Goal: Transaction & Acquisition: Book appointment/travel/reservation

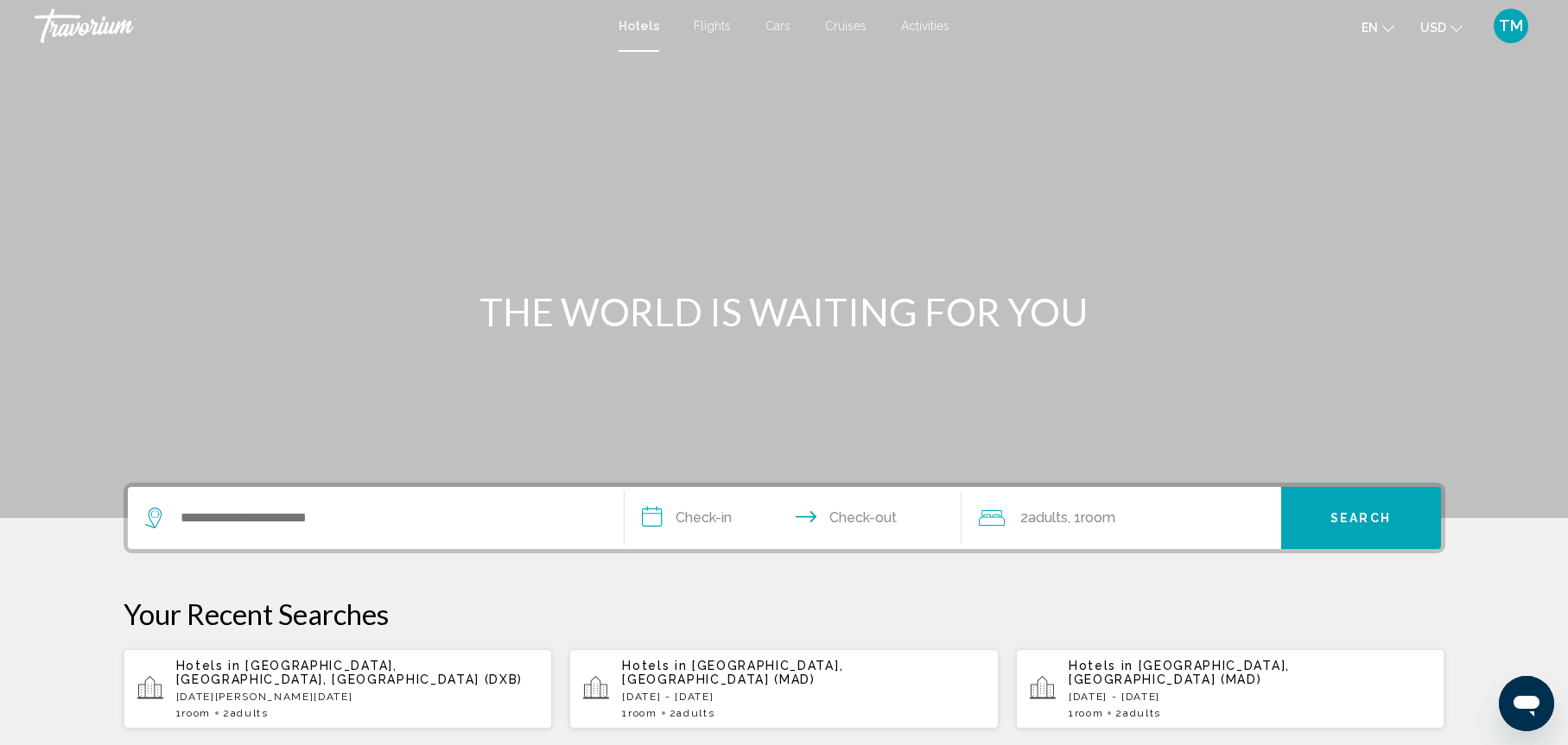
click at [715, 28] on span "Flights" at bounding box center [712, 26] width 37 height 14
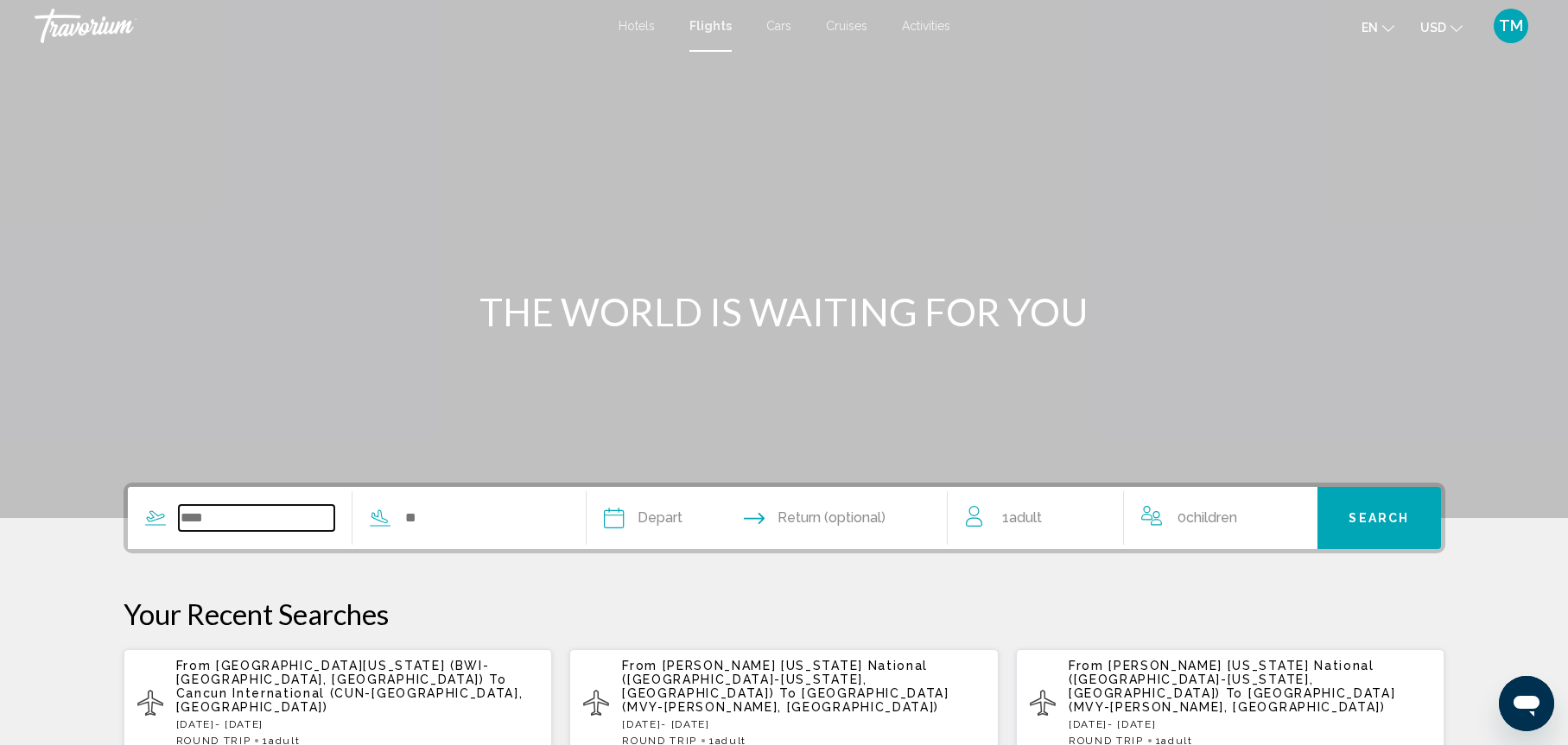
click at [202, 522] on input "Search widget" at bounding box center [257, 518] width 157 height 26
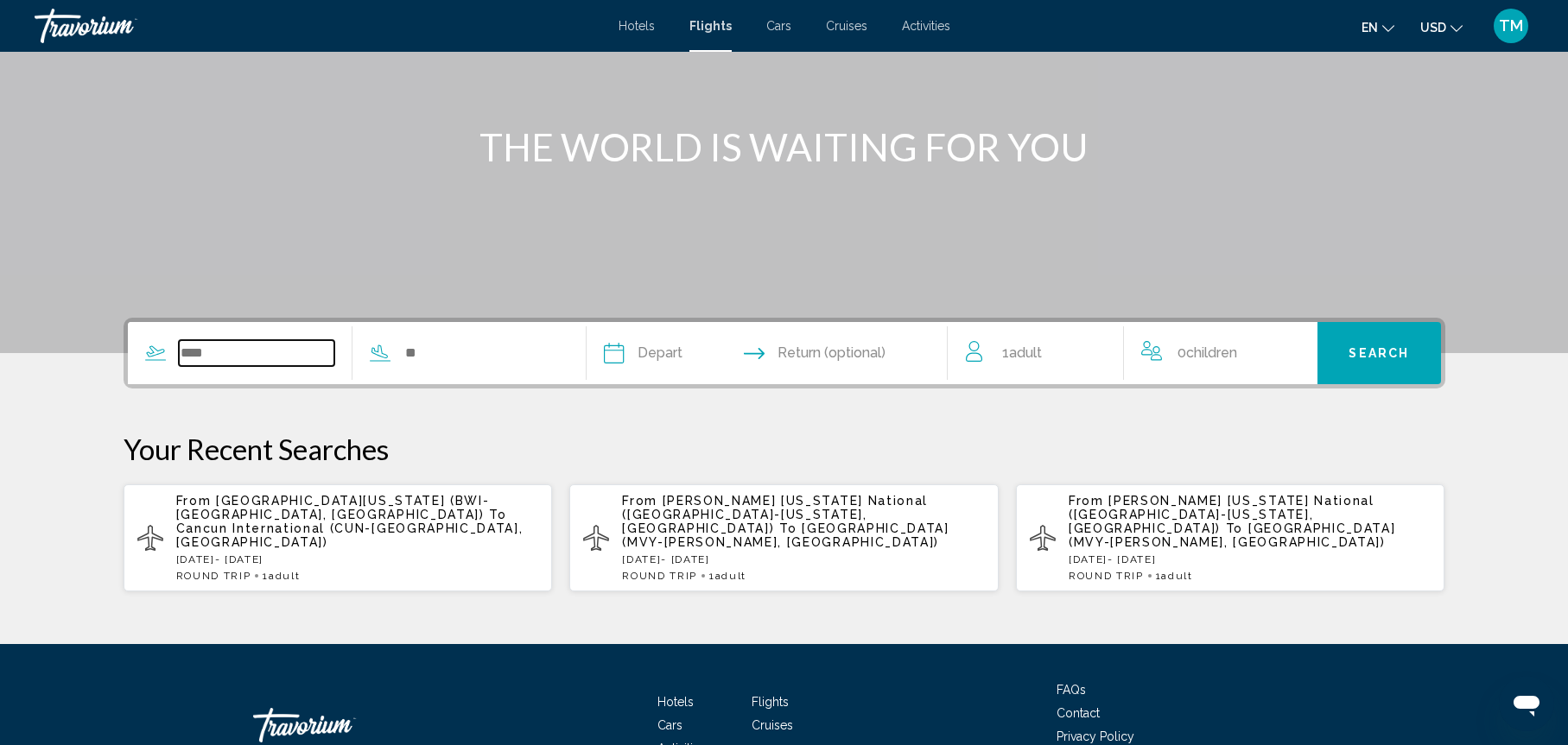
scroll to position [262, 0]
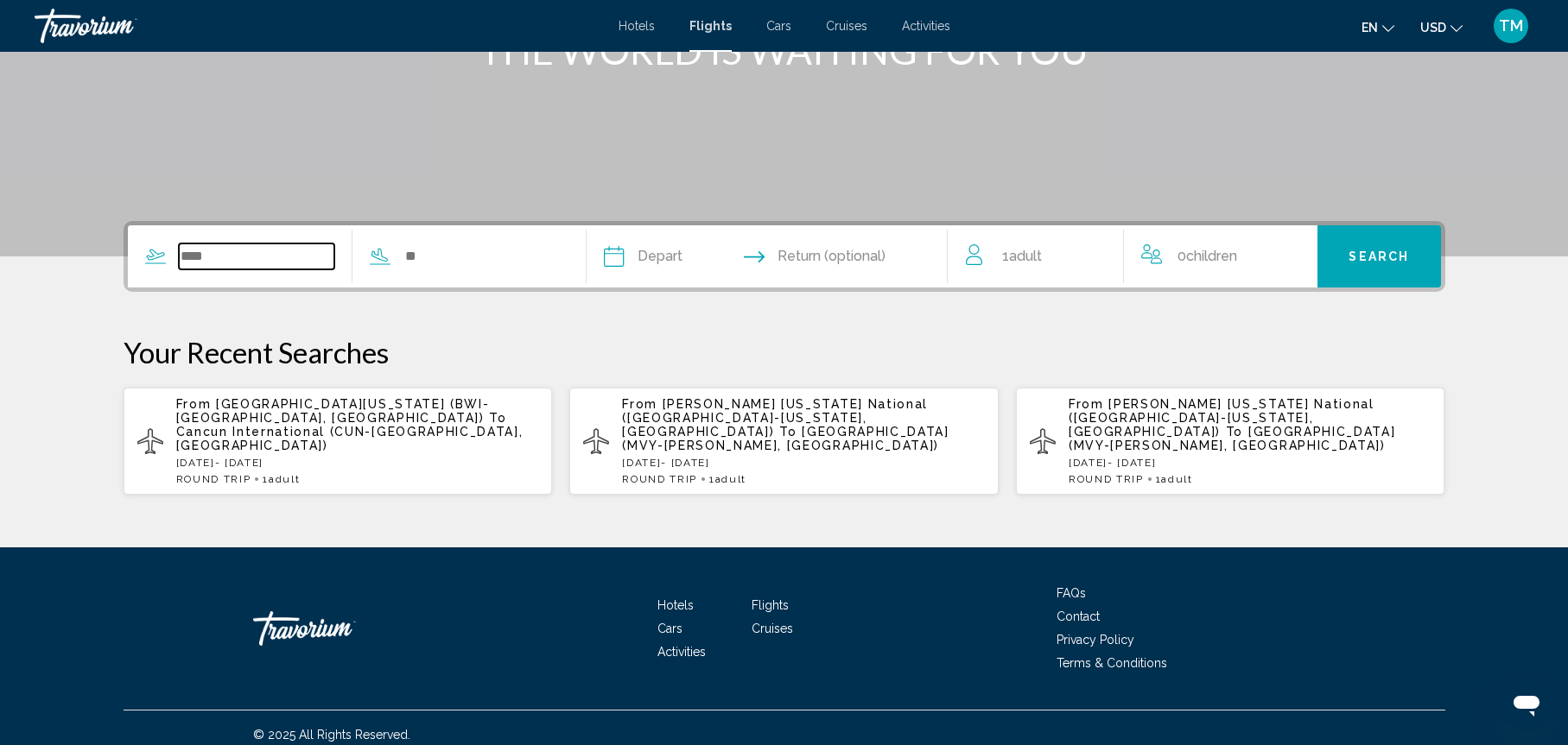
type input "*"
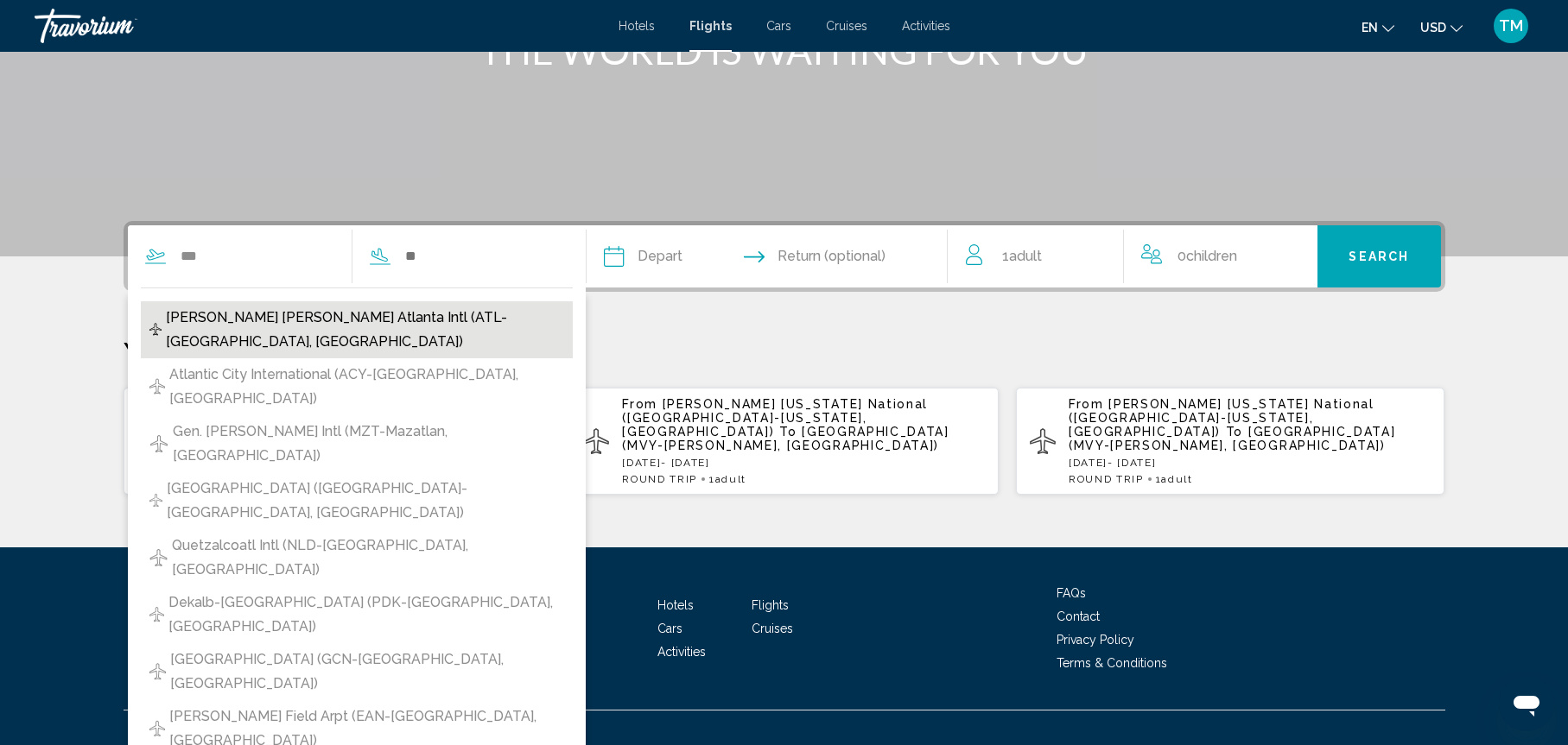
click at [268, 327] on span "[PERSON_NAME] [PERSON_NAME] Atlanta Intl (ATL-[GEOGRAPHIC_DATA], [GEOGRAPHIC_DA…" at bounding box center [364, 330] width 397 height 49
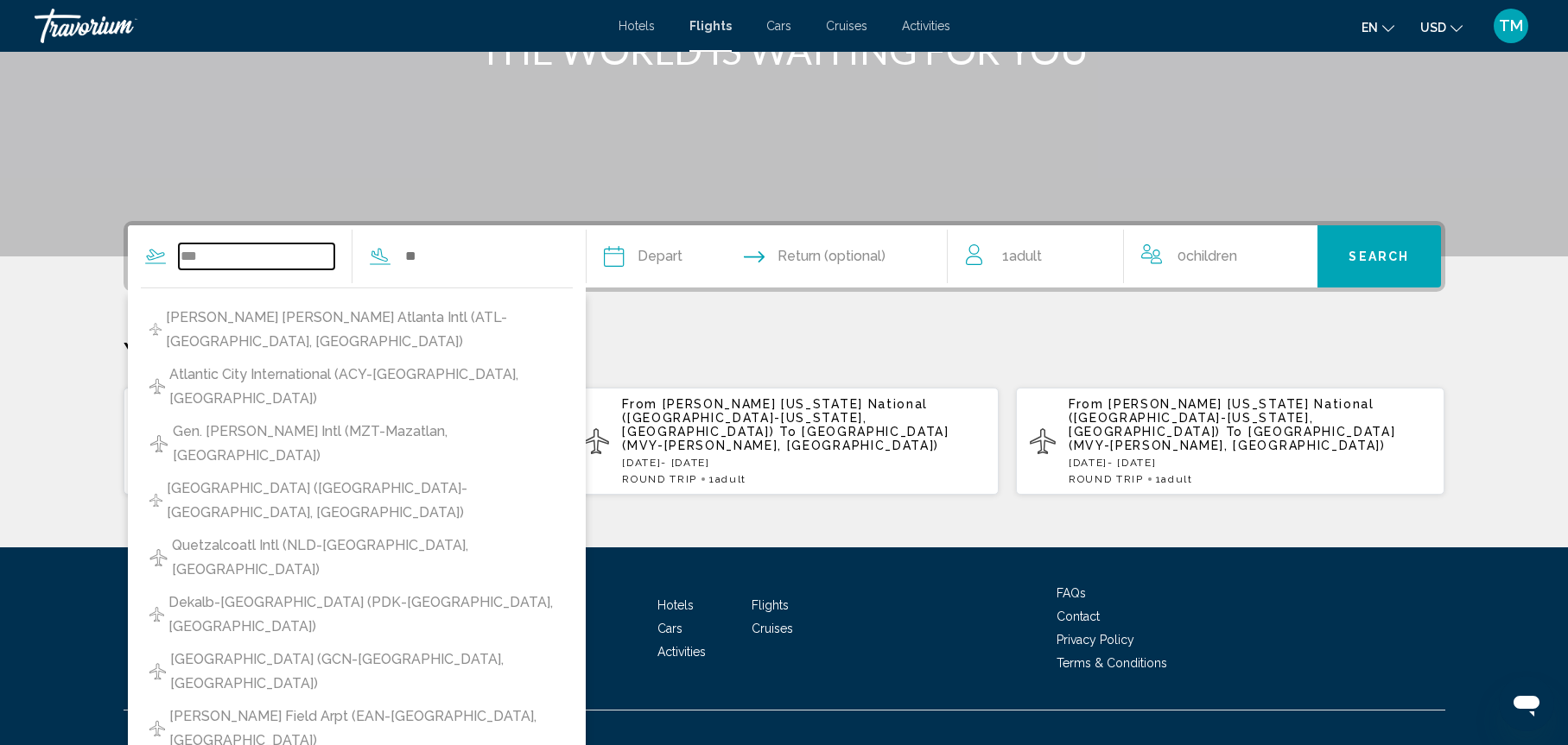
type input "**********"
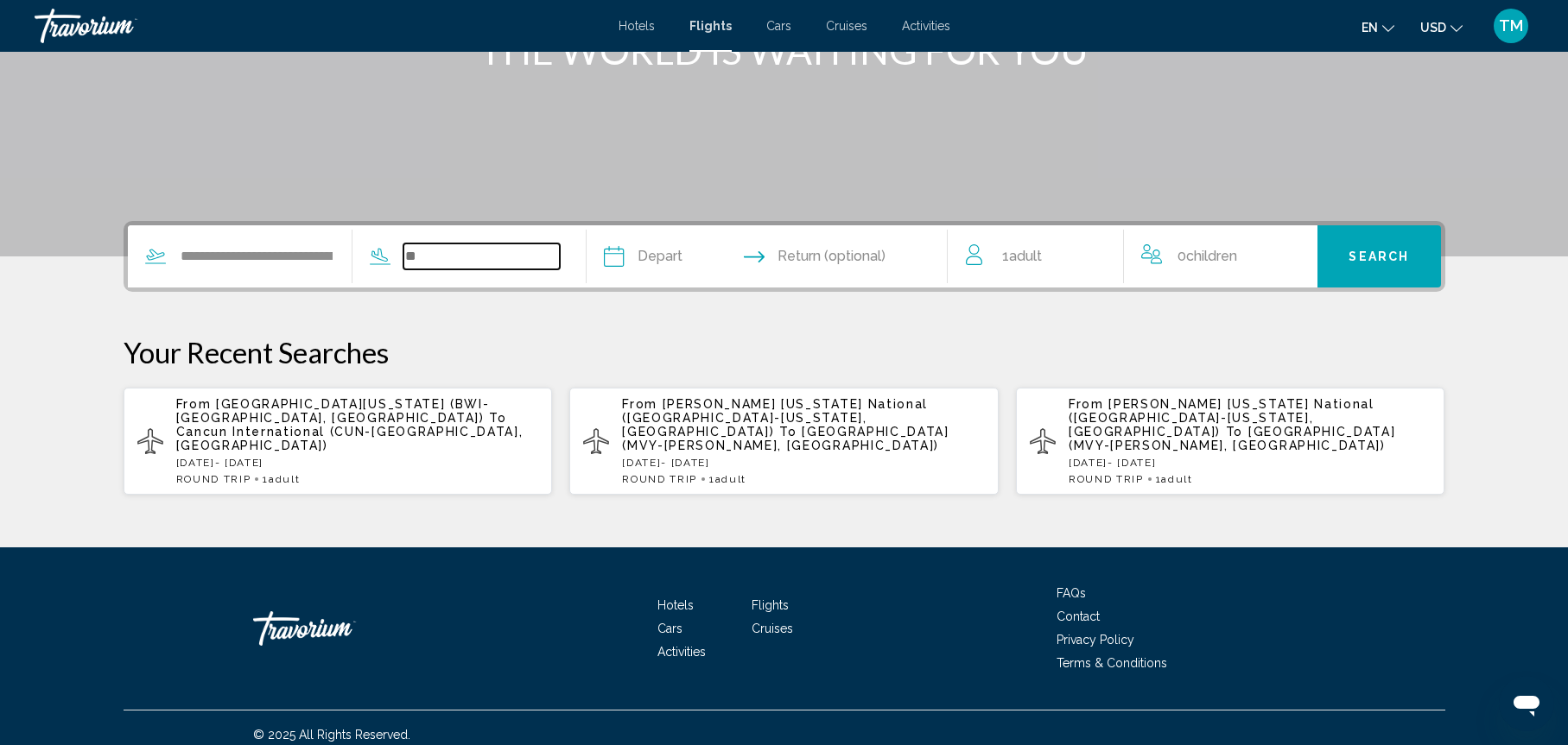
click at [414, 258] on input "Search widget" at bounding box center [482, 257] width 157 height 26
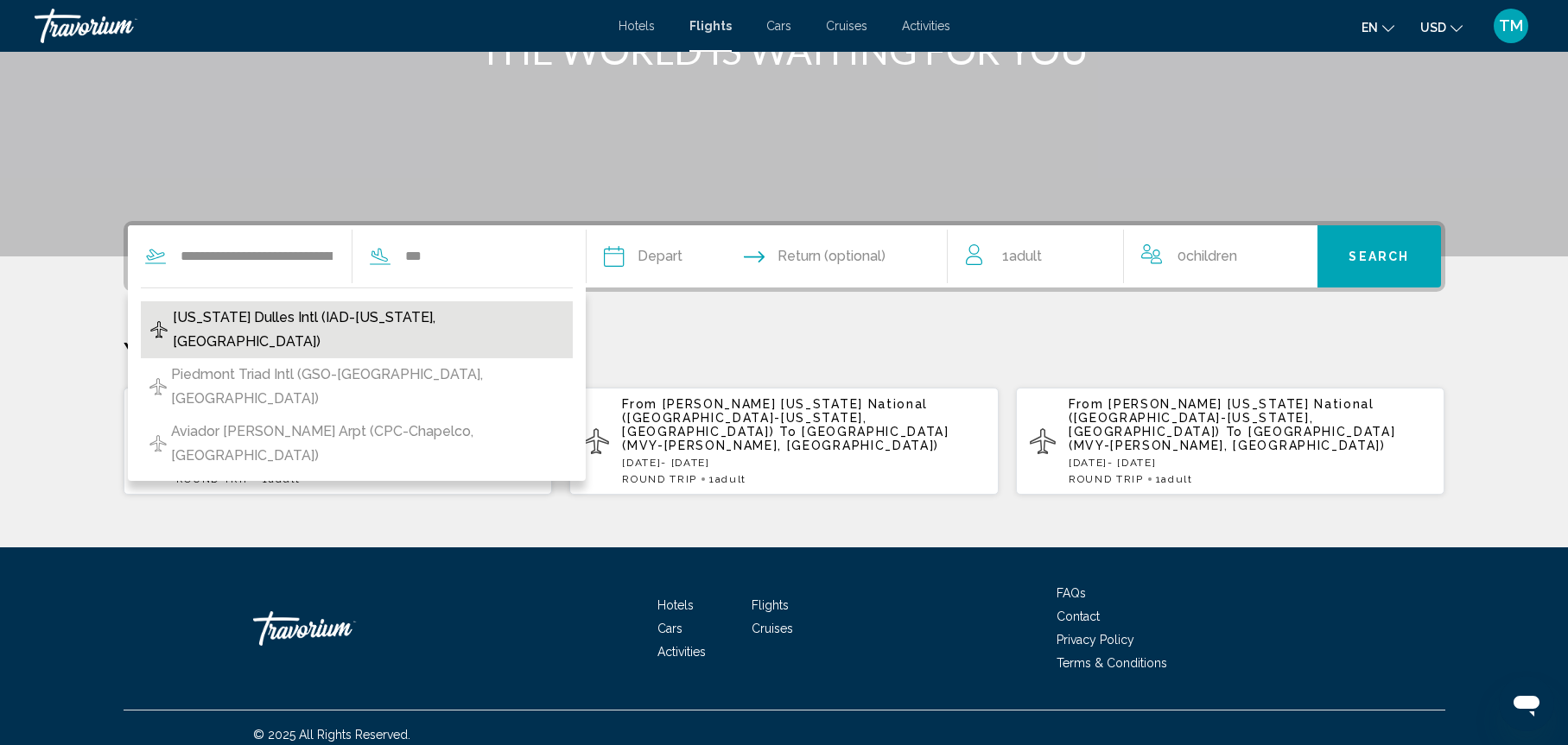
click at [309, 320] on span "[US_STATE] Dulles Intl (IAD-[US_STATE], [GEOGRAPHIC_DATA])" at bounding box center [368, 330] width 392 height 49
type input "**********"
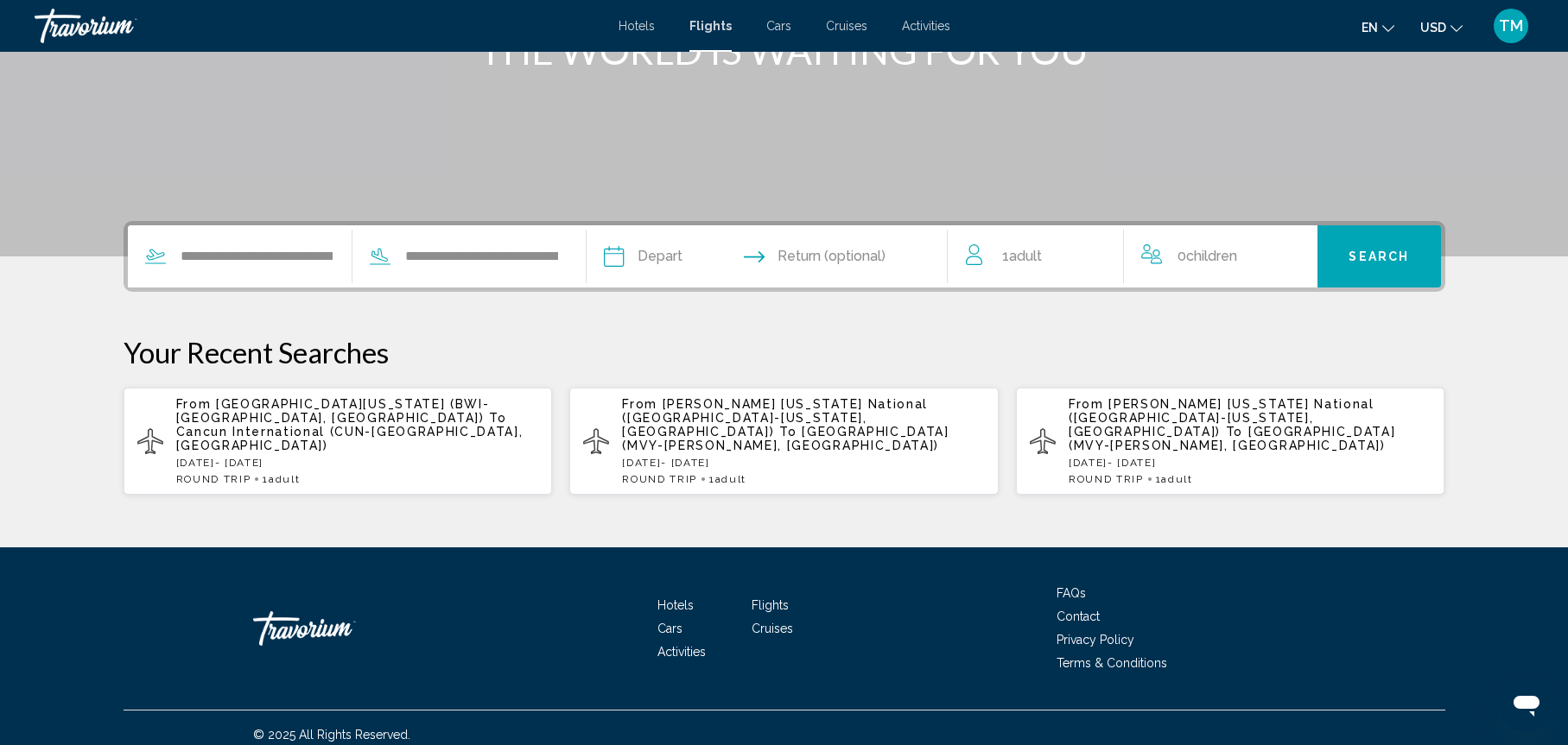
click at [670, 261] on input "Depart date" at bounding box center [689, 260] width 178 height 67
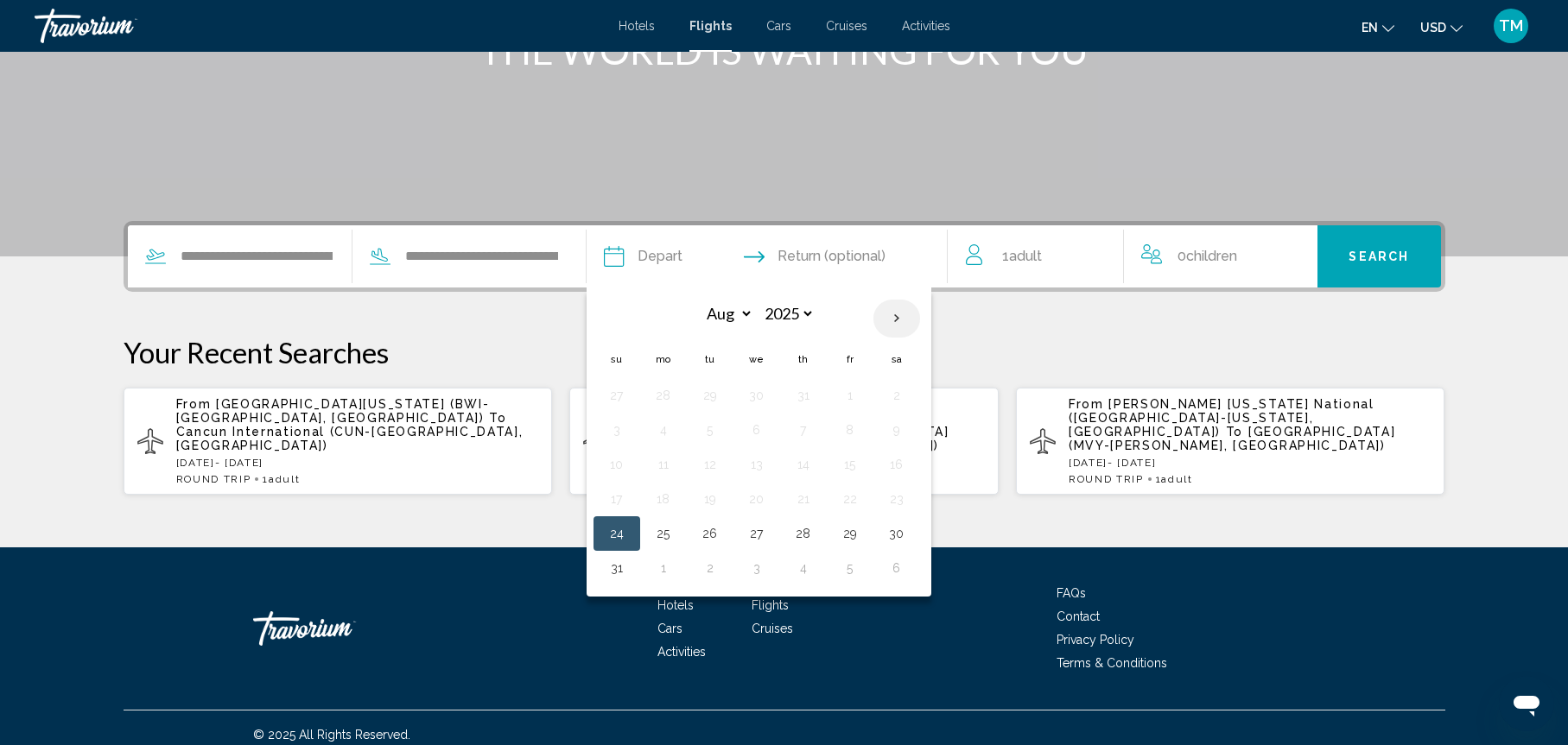
click at [896, 318] on th "Next month" at bounding box center [896, 318] width 47 height 38
select select "*"
click at [663, 396] on button "1" at bounding box center [664, 395] width 28 height 24
type input "**********"
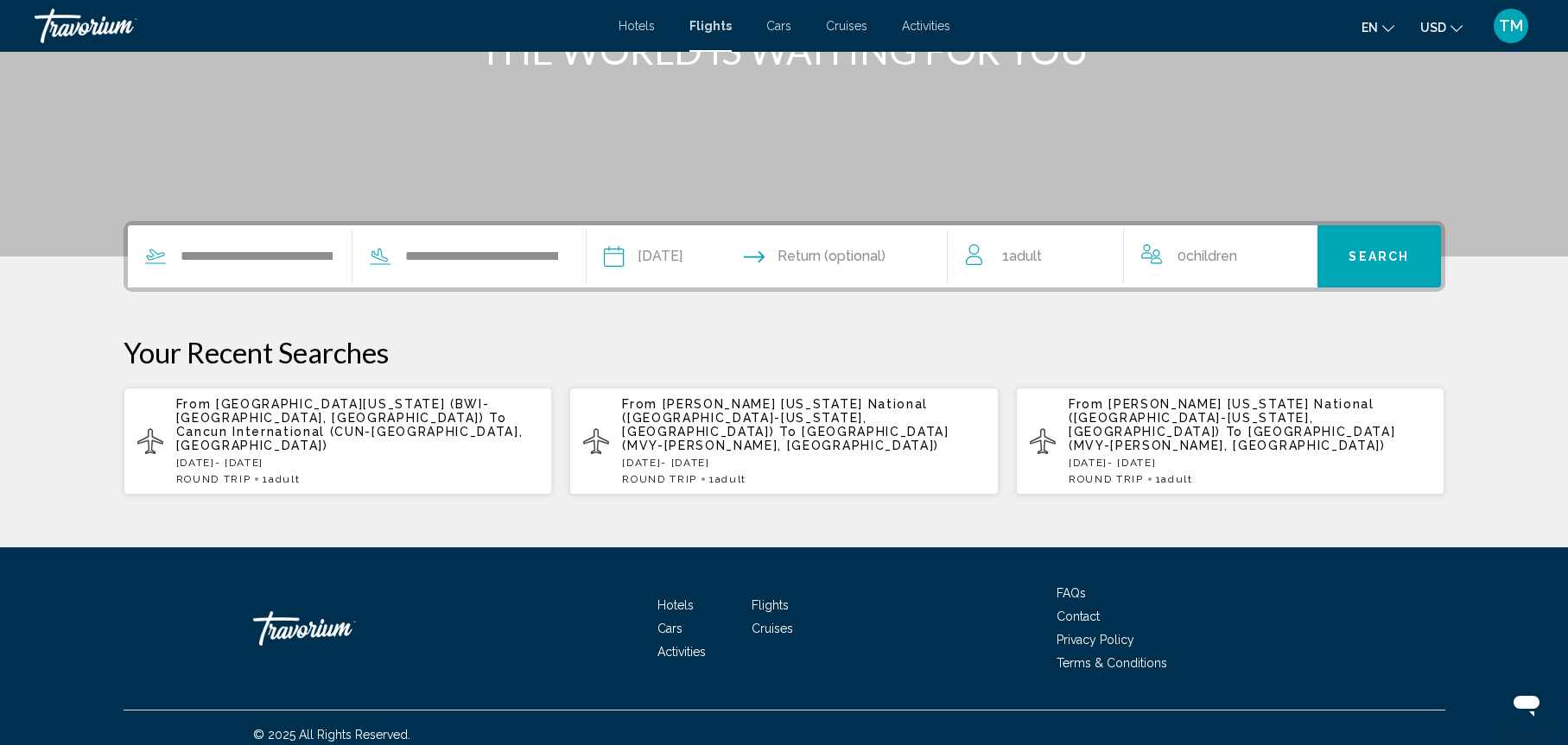
click at [1364, 259] on span "Search" at bounding box center [1379, 258] width 60 height 14
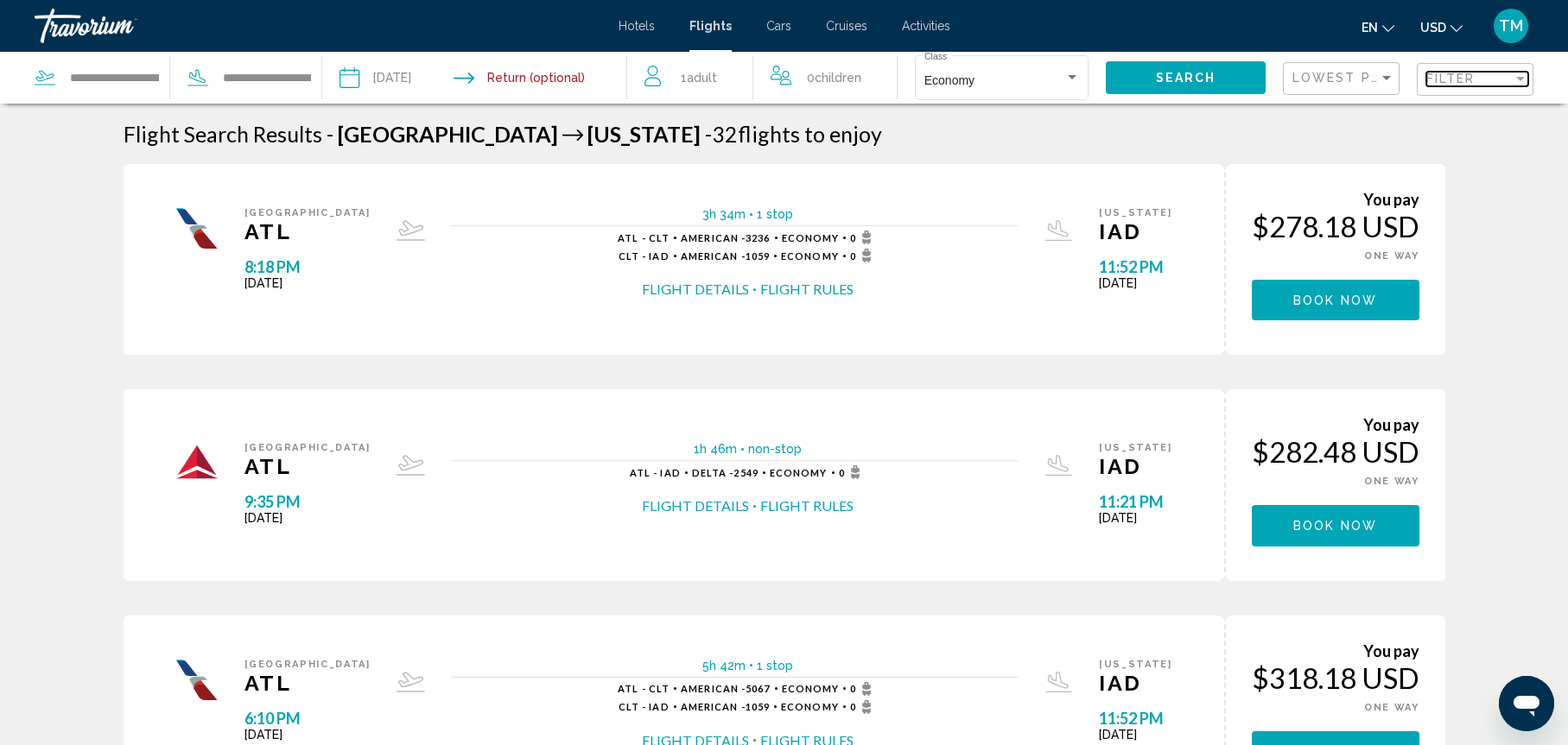
click at [1465, 76] on span "Filter" at bounding box center [1451, 78] width 50 height 14
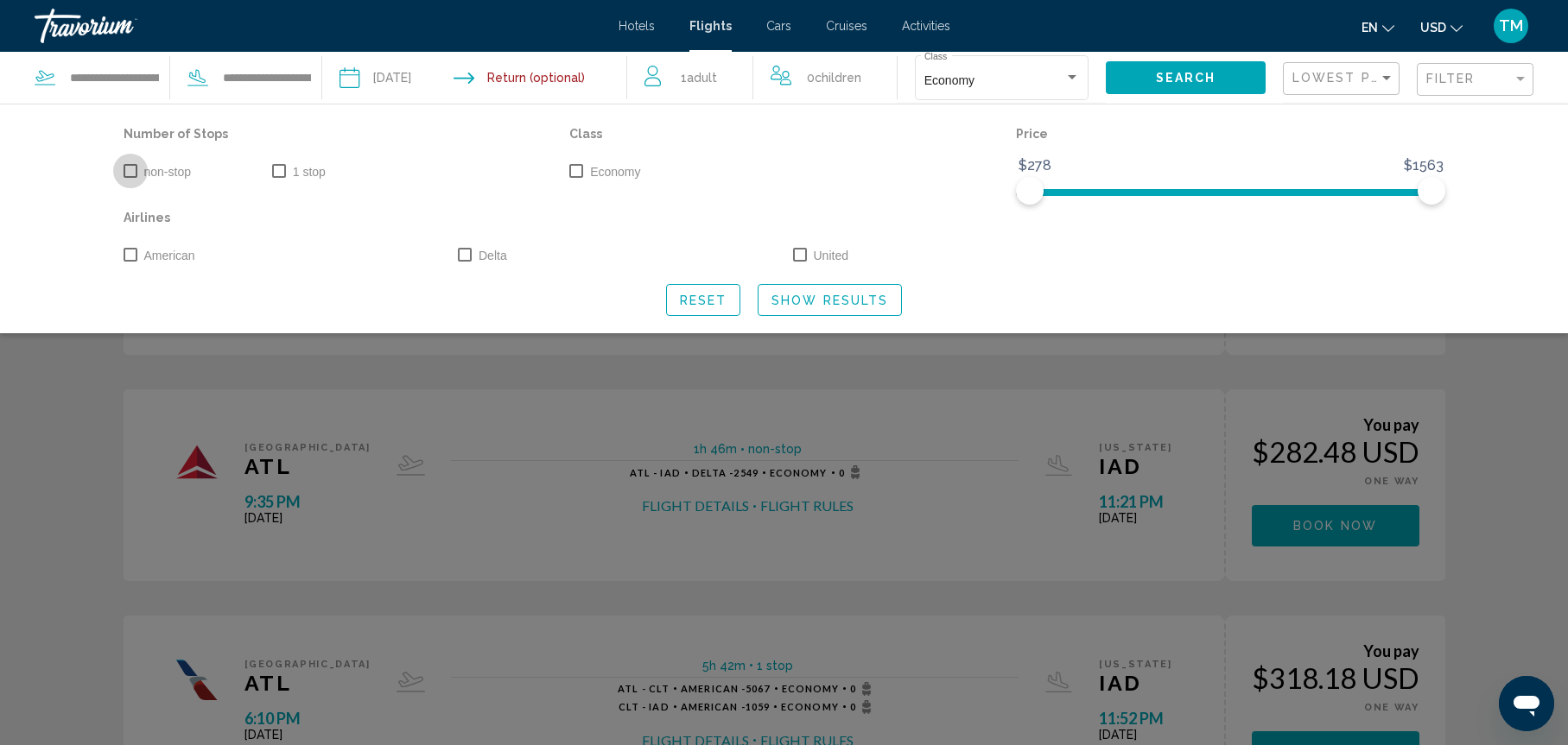
click at [127, 171] on span "Search widget" at bounding box center [131, 171] width 14 height 14
click at [775, 300] on span "Show Results" at bounding box center [830, 300] width 117 height 14
